Goal: Information Seeking & Learning: Learn about a topic

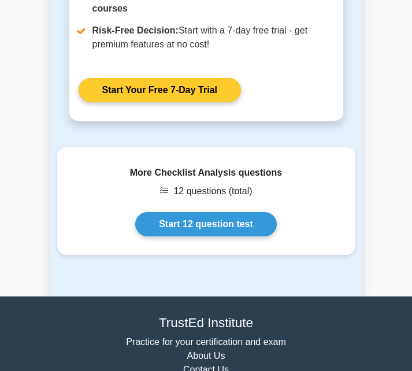
scroll to position [1732, 0]
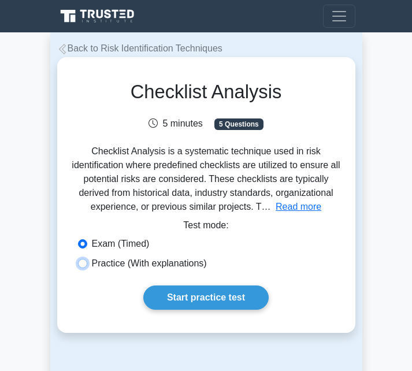
click at [83, 263] on input "Practice (With explanations)" at bounding box center [82, 263] width 9 height 9
radio input "true"
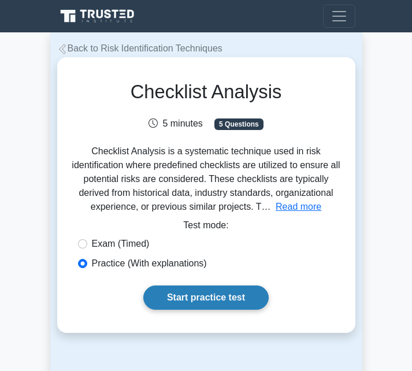
click at [201, 296] on link "Start practice test" at bounding box center [205, 297] width 125 height 24
